Goal: Book appointment/travel/reservation

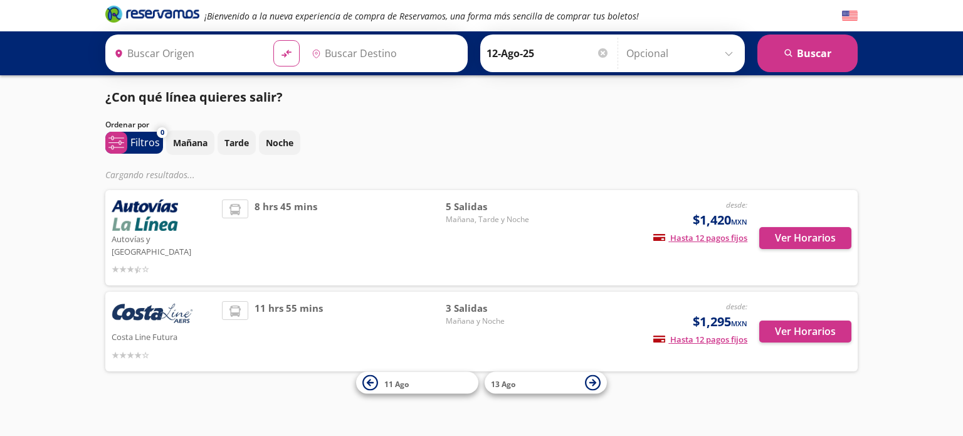
type input "[GEOGRAPHIC_DATA], [GEOGRAPHIC_DATA]"
type input "Central de Autobuses de [GEOGRAPHIC_DATA][PERSON_NAME], [GEOGRAPHIC_DATA]"
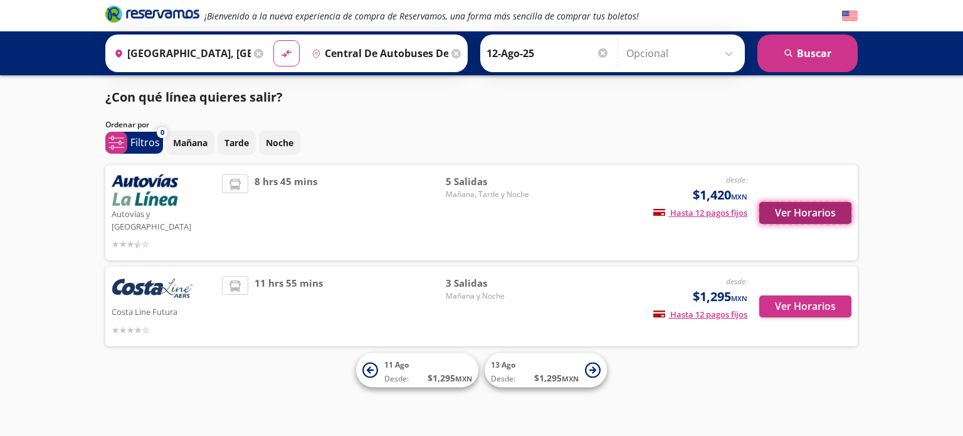
click at [800, 202] on button "Ver Horarios" at bounding box center [805, 213] width 92 height 22
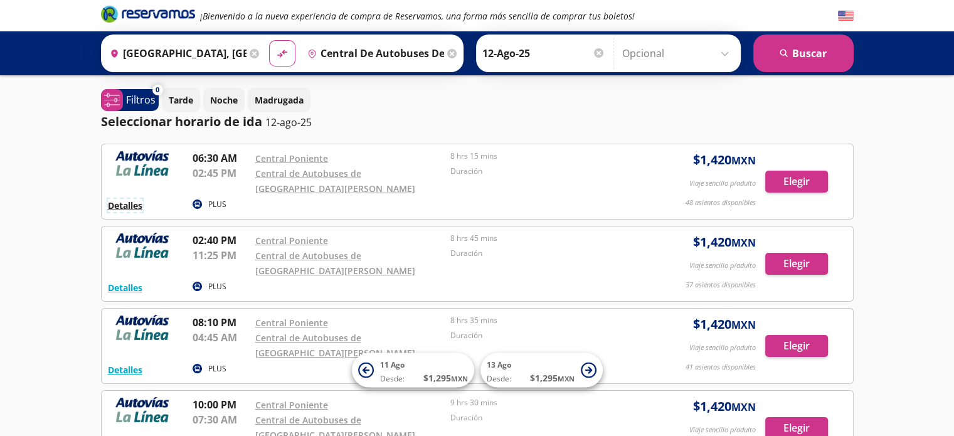
click at [117, 205] on button "Detalles" at bounding box center [125, 205] width 34 height 13
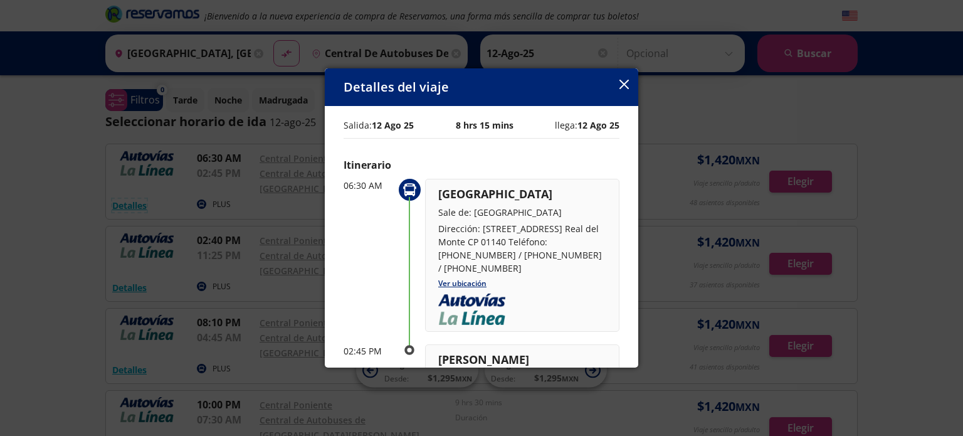
scroll to position [63, 0]
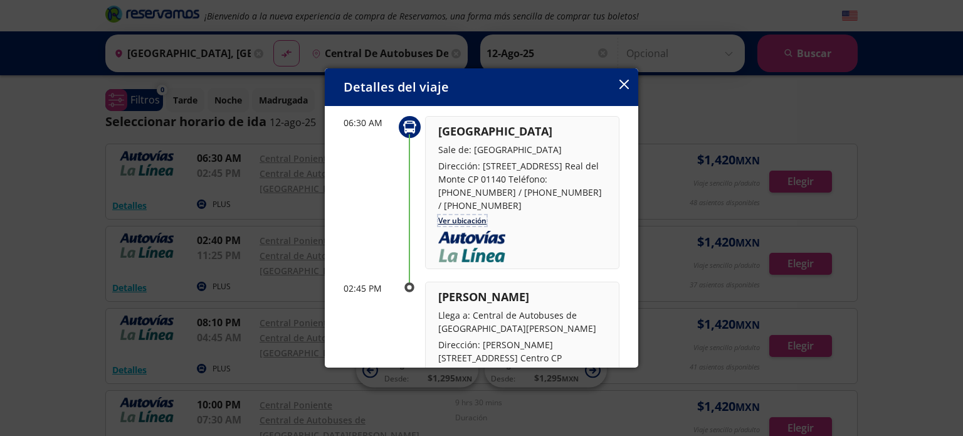
click at [467, 216] on link "Ver ubicación" at bounding box center [462, 220] width 48 height 11
drag, startPoint x: 439, startPoint y: 150, endPoint x: 492, endPoint y: 209, distance: 79.0
click at [492, 209] on div "[GEOGRAPHIC_DATA] Sale de: [GEOGRAPHIC_DATA] Dirección: [STREET_ADDRESS]. Real …" at bounding box center [522, 167] width 168 height 89
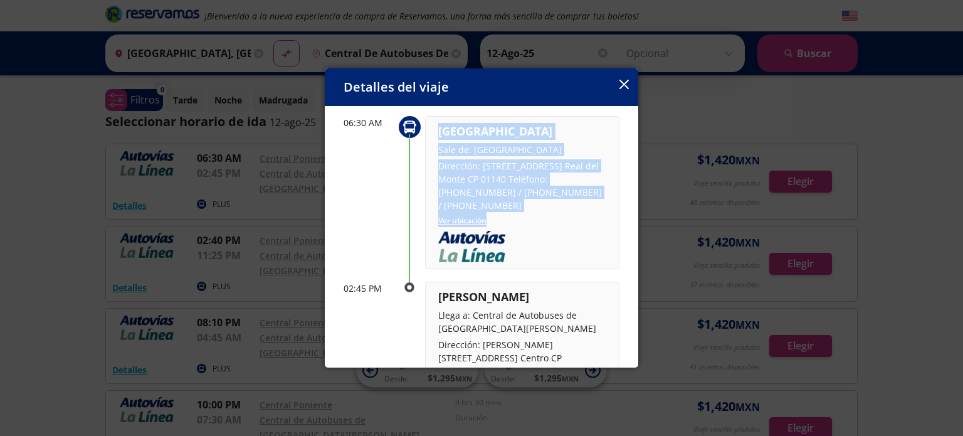
drag, startPoint x: 438, startPoint y: 126, endPoint x: 502, endPoint y: 224, distance: 117.2
click at [502, 224] on div "[GEOGRAPHIC_DATA] Sale de: [GEOGRAPHIC_DATA] Dirección: [STREET_ADDRESS]. Real …" at bounding box center [522, 192] width 194 height 153
copy div "[GEOGRAPHIC_DATA] Sale de: [GEOGRAPHIC_DATA] Dirección: [STREET_ADDRESS]. Real …"
click at [576, 140] on div "[GEOGRAPHIC_DATA] Sale de: [GEOGRAPHIC_DATA] Dirección: [STREET_ADDRESS]. Real …" at bounding box center [522, 167] width 168 height 89
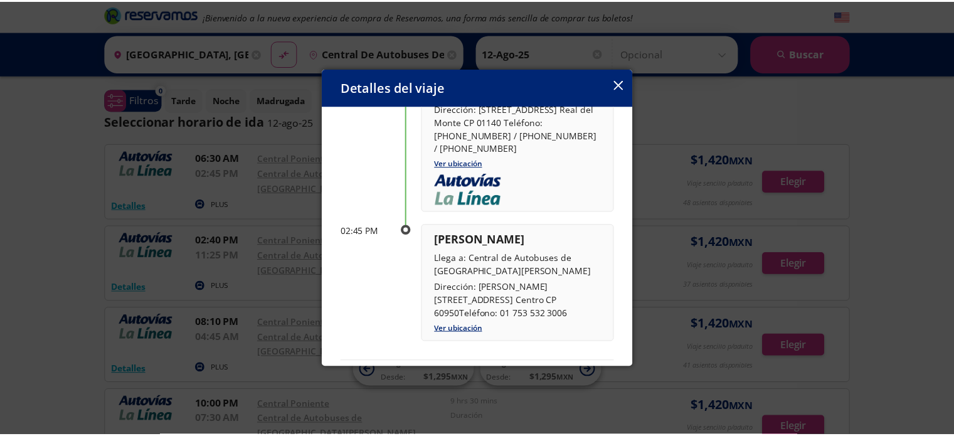
scroll to position [188, 0]
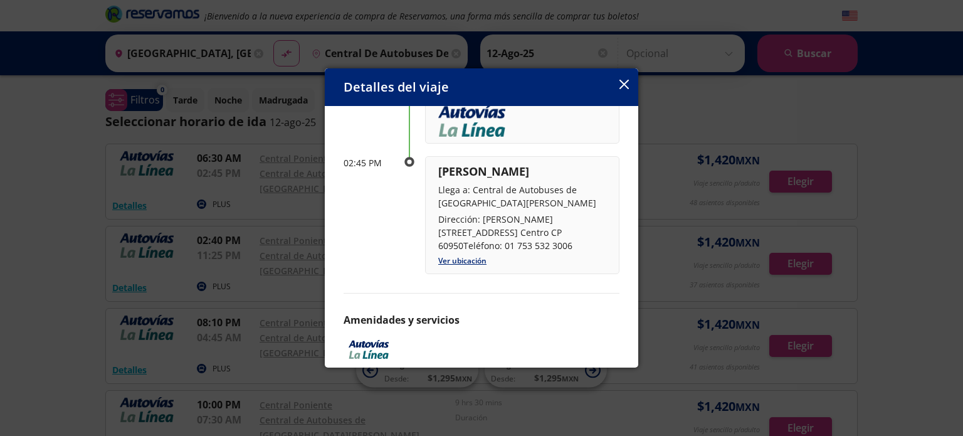
click at [625, 87] on icon "button" at bounding box center [624, 84] width 9 height 9
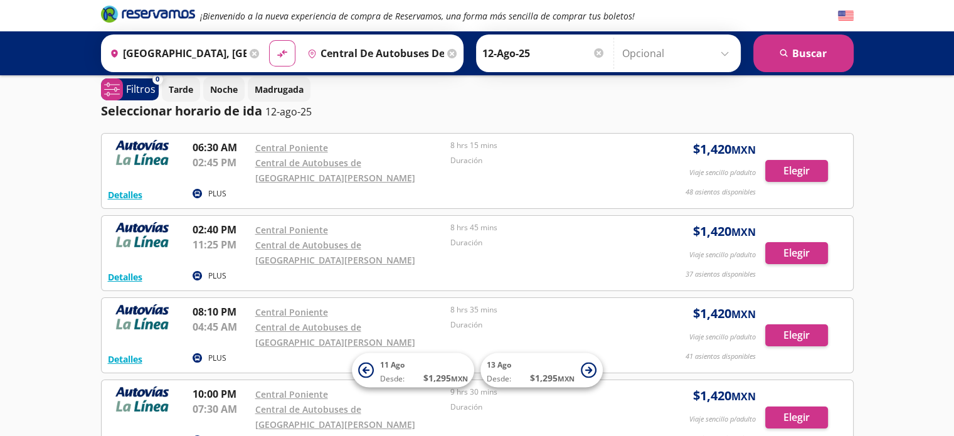
scroll to position [0, 0]
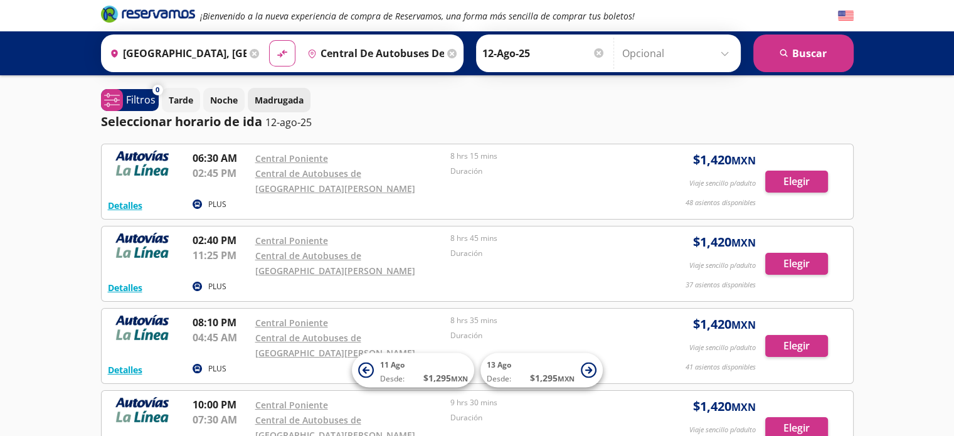
click at [253, 95] on button "Madrugada" at bounding box center [279, 100] width 63 height 24
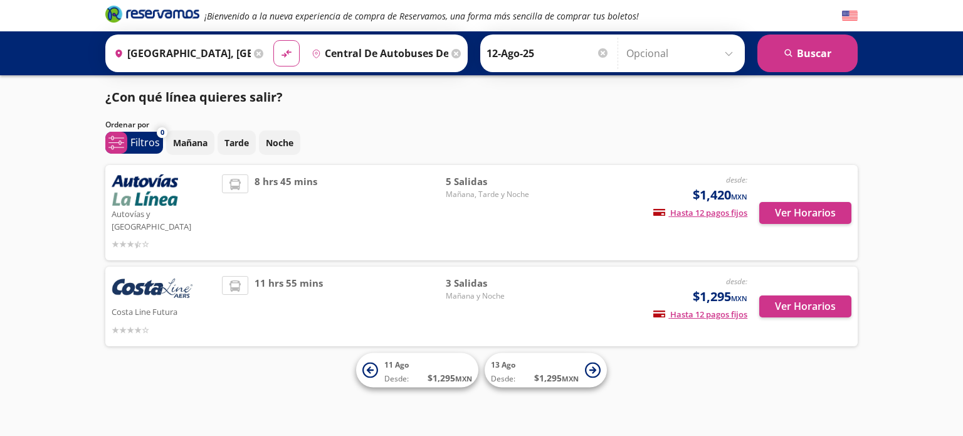
drag, startPoint x: 110, startPoint y: 176, endPoint x: 177, endPoint y: 199, distance: 71.0
click at [177, 199] on div "Autovías y La Línea desde: $1,420 MXN Hasta 12 pagos fijos Pagos fijos en compr…" at bounding box center [481, 212] width 752 height 95
click at [22, 182] on div "¡Bienvenido a la nueva experiencia de compra de Reservamos, una forma más senci…" at bounding box center [481, 218] width 963 height 436
click at [805, 295] on button "Ver Horarios" at bounding box center [805, 306] width 92 height 22
type input "[GEOGRAPHIC_DATA], [GEOGRAPHIC_DATA]"
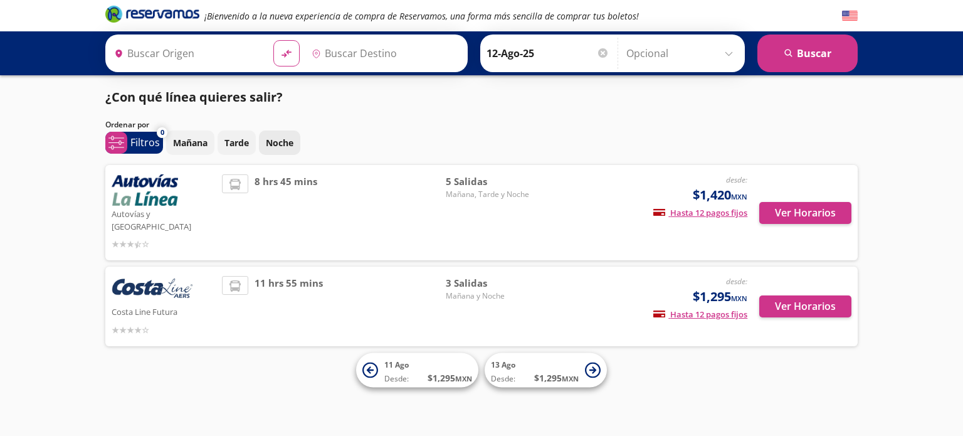
type input "Central de Autobuses de [GEOGRAPHIC_DATA][PERSON_NAME], [GEOGRAPHIC_DATA]"
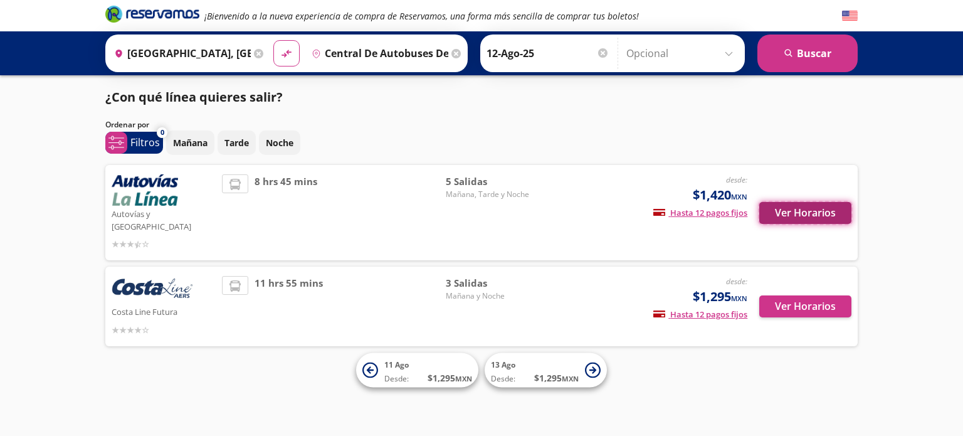
click at [806, 205] on button "Ver Horarios" at bounding box center [805, 213] width 92 height 22
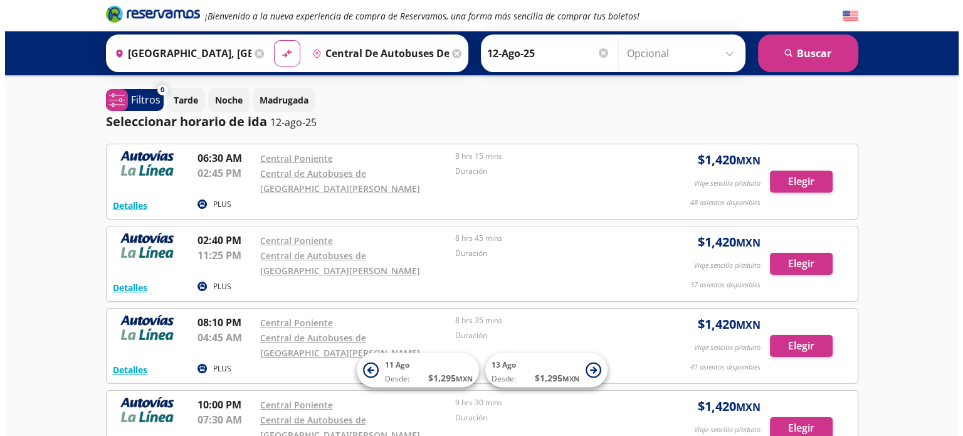
scroll to position [63, 0]
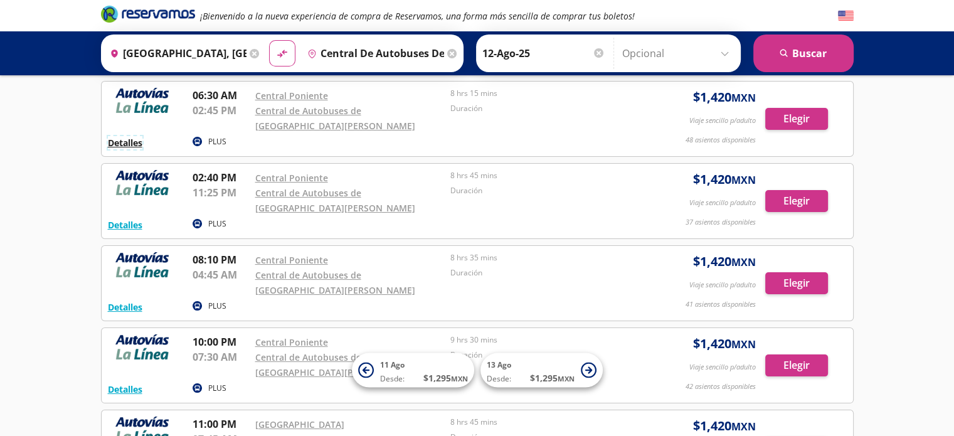
click at [127, 139] on button "Detalles" at bounding box center [125, 142] width 34 height 13
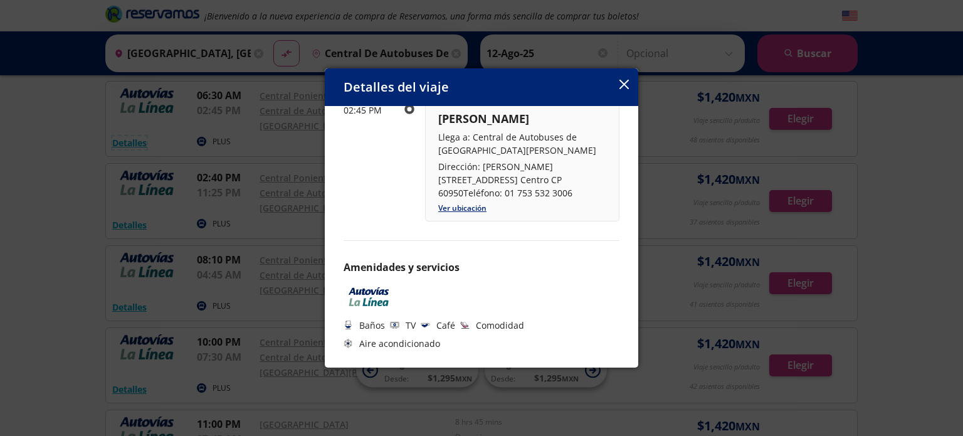
scroll to position [0, 0]
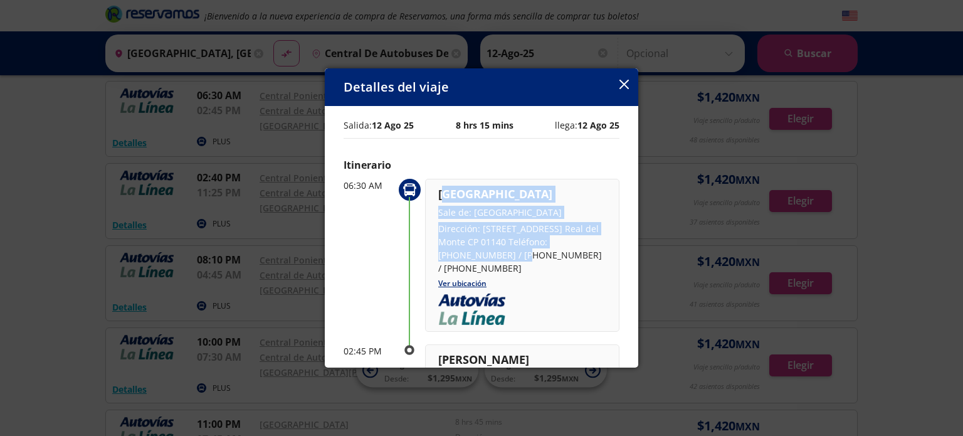
drag, startPoint x: 441, startPoint y: 194, endPoint x: 453, endPoint y: 195, distance: 11.3
click at [504, 250] on div "[GEOGRAPHIC_DATA] Sale de: [GEOGRAPHIC_DATA] Dirección: [STREET_ADDRESS]. Real …" at bounding box center [522, 230] width 168 height 89
drag, startPoint x: 437, startPoint y: 191, endPoint x: 585, endPoint y: 242, distance: 156.5
click at [585, 242] on div "[GEOGRAPHIC_DATA] Sale de: [GEOGRAPHIC_DATA] Dirección: [STREET_ADDRESS]. Real …" at bounding box center [522, 255] width 194 height 153
copy div "Ciudad de México Sale de: Central Poniente Dirección: Sur 122 (esquina Río Tacu…"
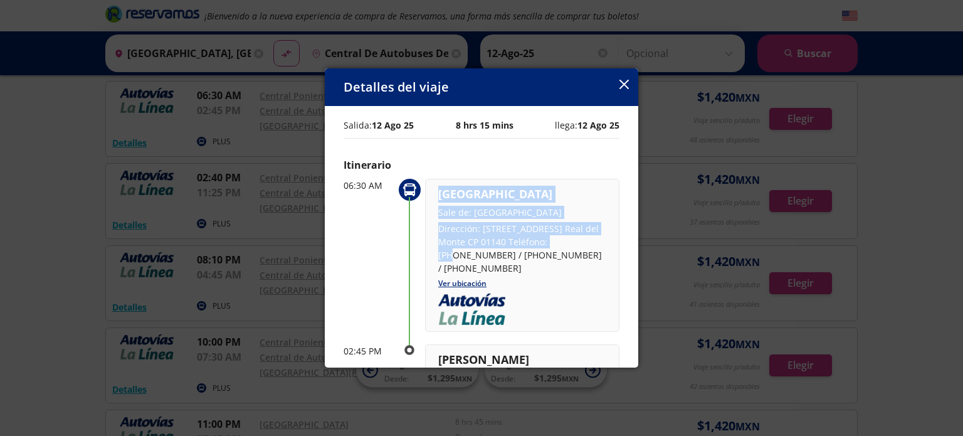
click at [552, 213] on p "Sale de: [GEOGRAPHIC_DATA]" at bounding box center [522, 212] width 168 height 13
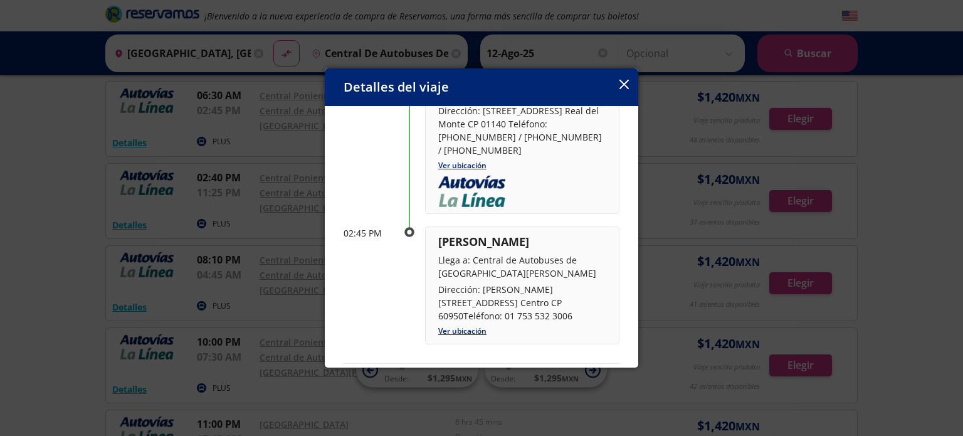
scroll to position [188, 0]
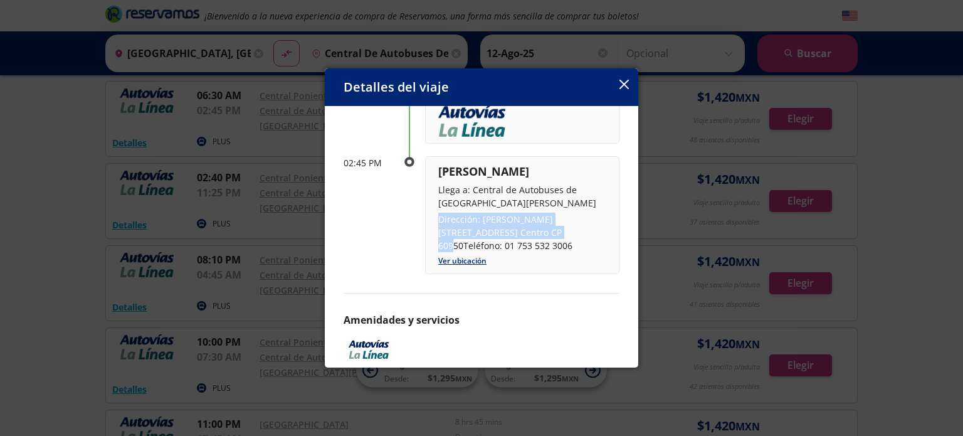
drag, startPoint x: 441, startPoint y: 216, endPoint x: 526, endPoint y: 232, distance: 86.7
click at [526, 232] on p "Dirección: [PERSON_NAME][STREET_ADDRESS] Centro CP 60950Teléfono: 01 753 532 30…" at bounding box center [522, 233] width 168 height 40
copy p "Dirección: Lázaro Cárdenas #1810, Col. Centro CP 60950"
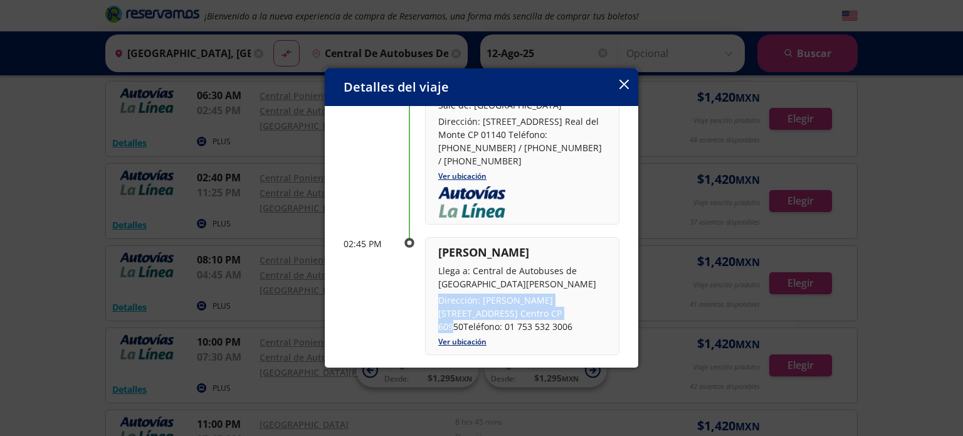
scroll to position [0, 0]
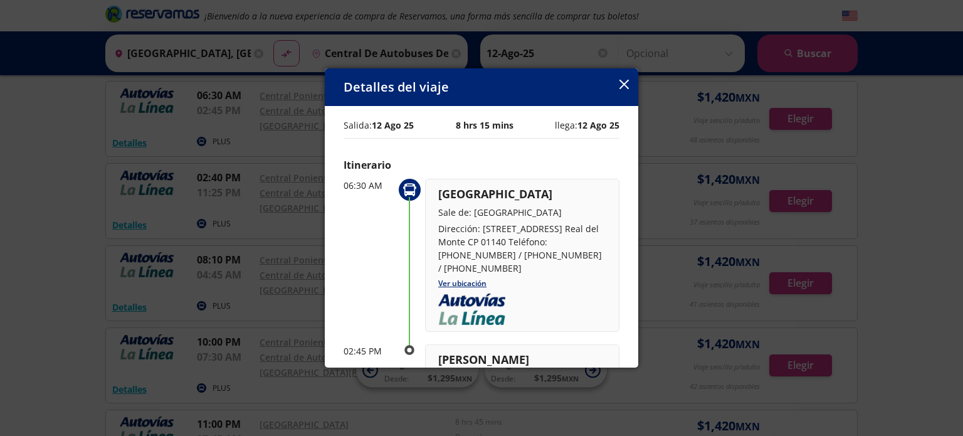
click at [499, 152] on div "Salida: 12 Ago 25 8 hrs 15 mins llega: 12 Ago 25 Itinerario 06:30 AM Ciudad de …" at bounding box center [482, 351] width 276 height 478
click at [527, 228] on p "Dirección: [STREET_ADDRESS] Real del Monte CP 01140 Teléfono: [PHONE_NUMBER] / …" at bounding box center [522, 248] width 168 height 53
click at [620, 78] on button "button" at bounding box center [624, 85] width 9 height 15
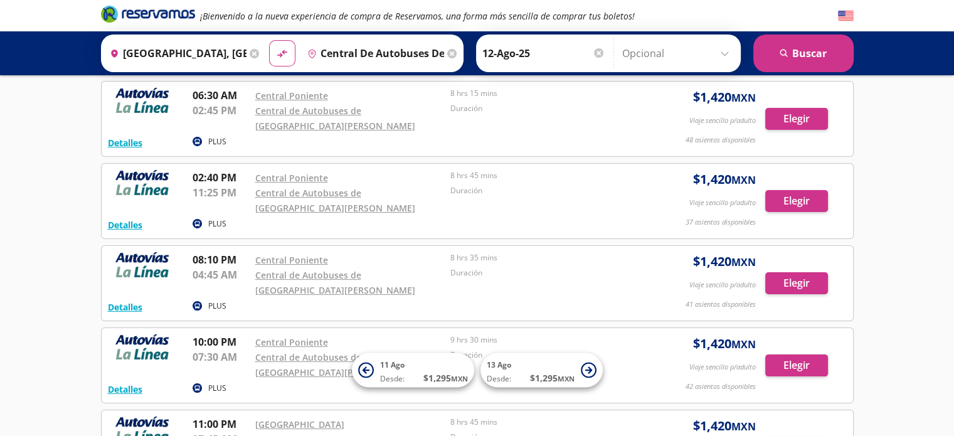
click at [499, 50] on input "12-Ago-25" at bounding box center [543, 53] width 123 height 31
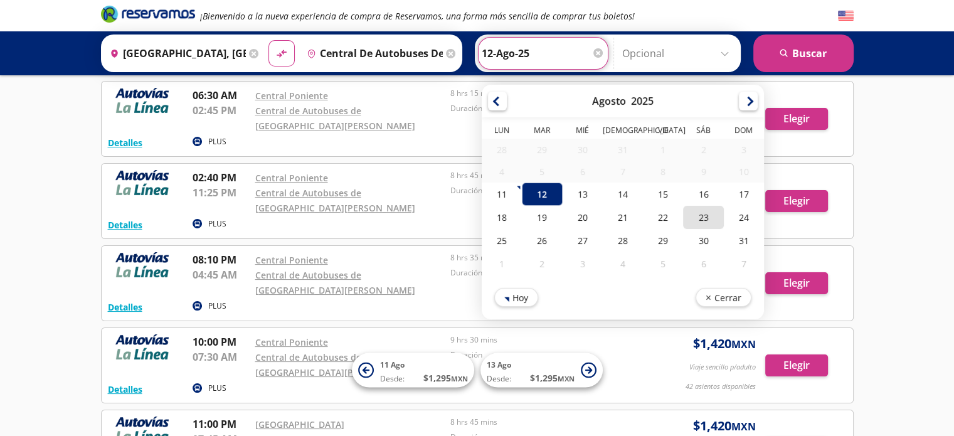
click at [697, 212] on div "23" at bounding box center [703, 217] width 40 height 23
type input "23-Ago-25"
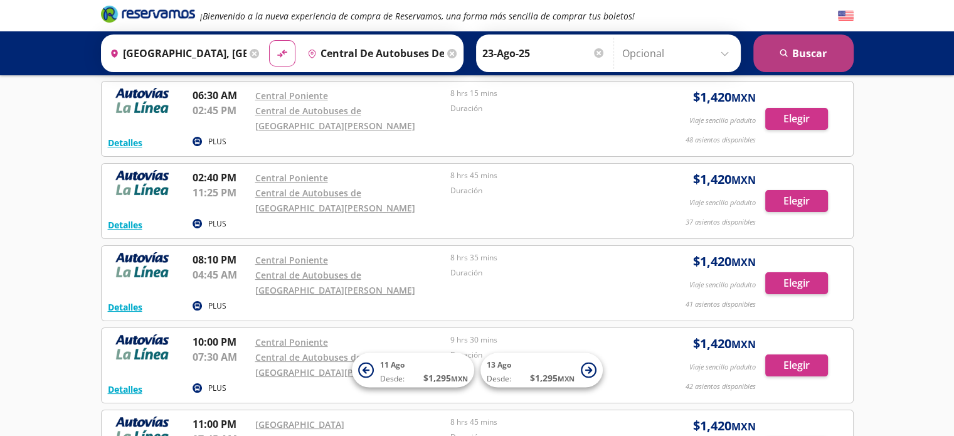
click at [791, 53] on button "search Buscar" at bounding box center [803, 53] width 100 height 38
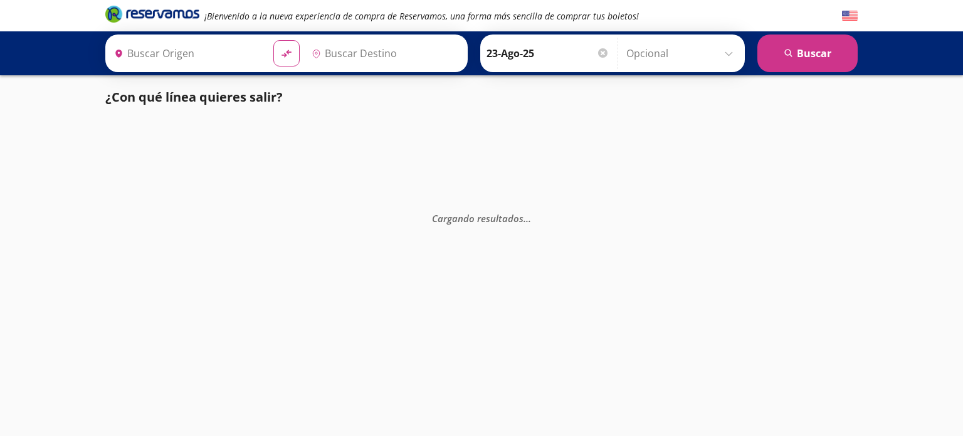
type input "[GEOGRAPHIC_DATA], [GEOGRAPHIC_DATA]"
type input "Central de Autobuses de [GEOGRAPHIC_DATA][PERSON_NAME], [GEOGRAPHIC_DATA]"
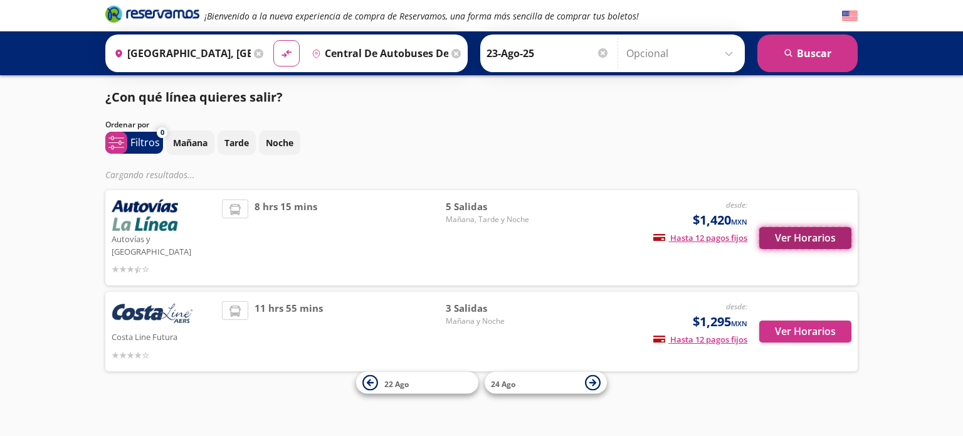
click at [803, 230] on button "Ver Horarios" at bounding box center [805, 238] width 92 height 22
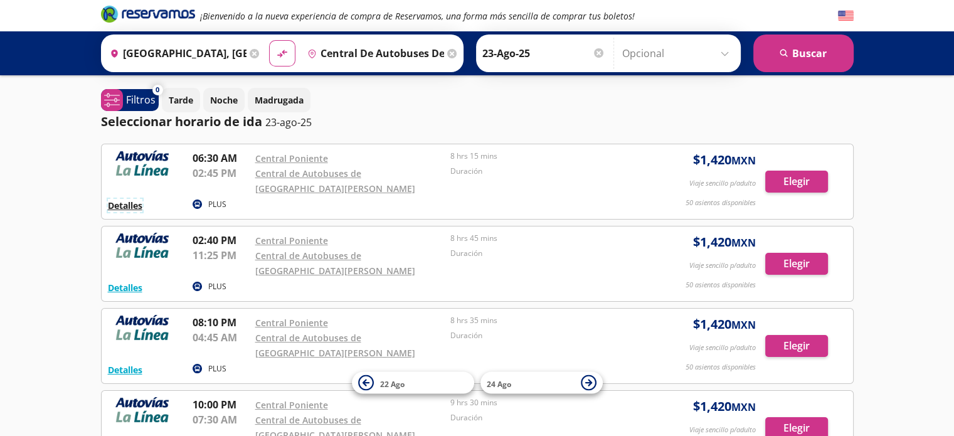
click at [124, 205] on button "Detalles" at bounding box center [125, 205] width 34 height 13
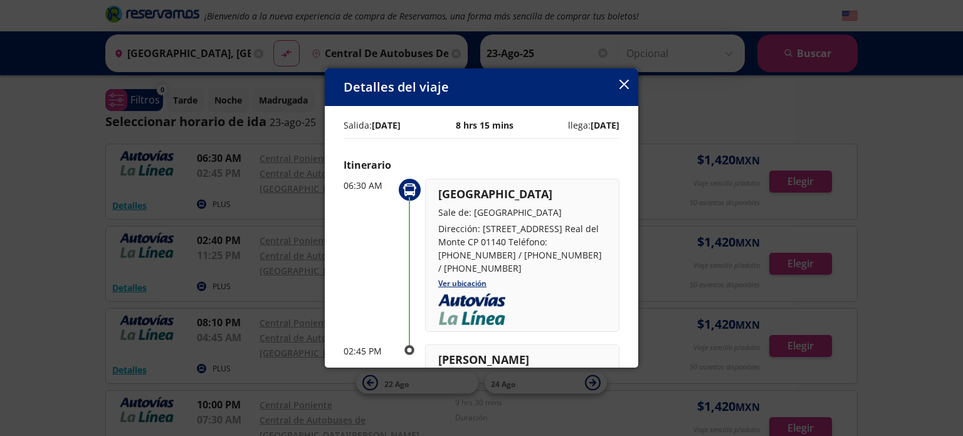
click at [624, 81] on icon "button" at bounding box center [624, 84] width 9 height 9
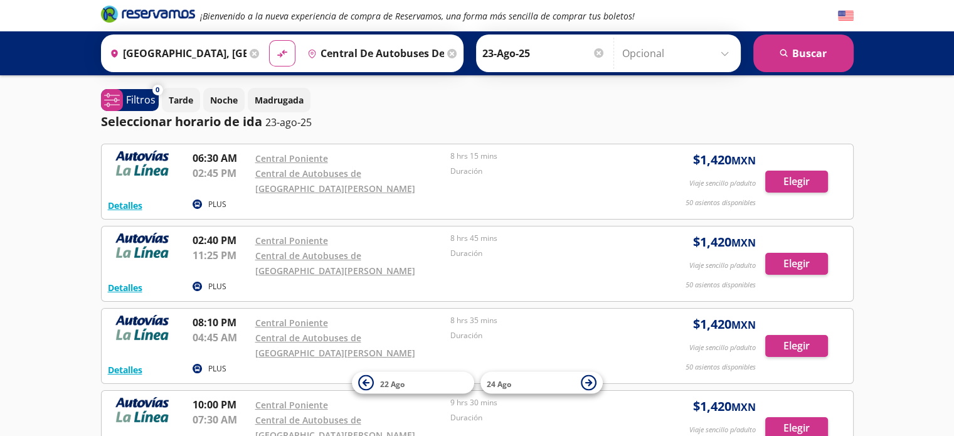
click at [125, 152] on img at bounding box center [142, 162] width 69 height 25
click at [127, 209] on button "Detalles" at bounding box center [125, 205] width 34 height 13
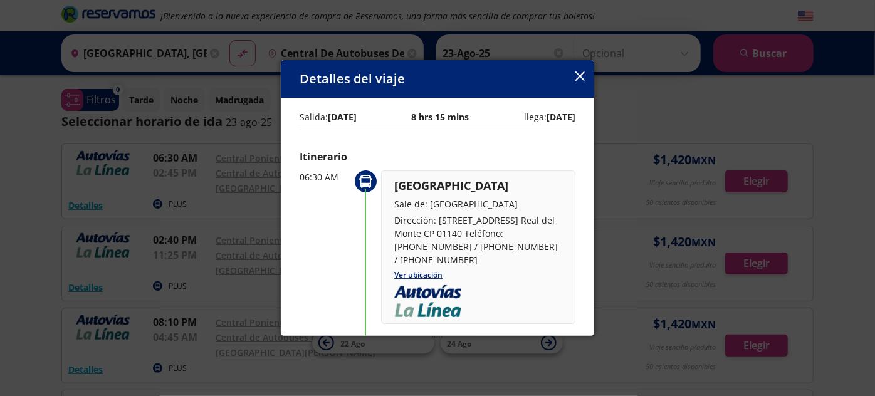
click at [577, 75] on icon "button" at bounding box center [580, 75] width 9 height 9
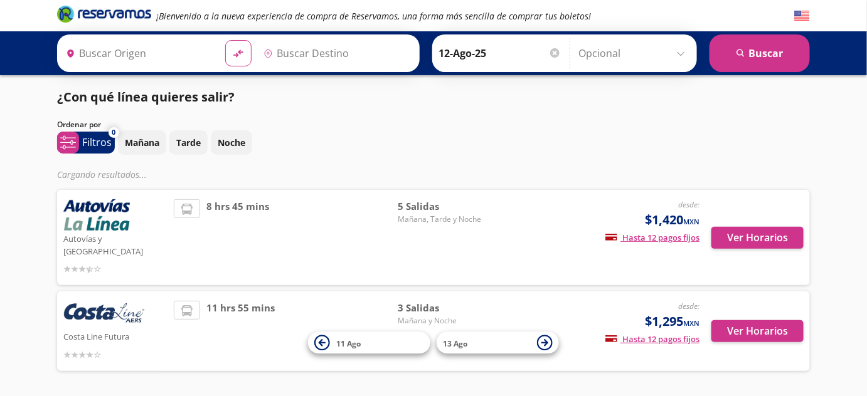
type input "[GEOGRAPHIC_DATA], [GEOGRAPHIC_DATA]"
type input "Central de Autobuses de [GEOGRAPHIC_DATA][PERSON_NAME], [GEOGRAPHIC_DATA]"
